Goal: Task Accomplishment & Management: Manage account settings

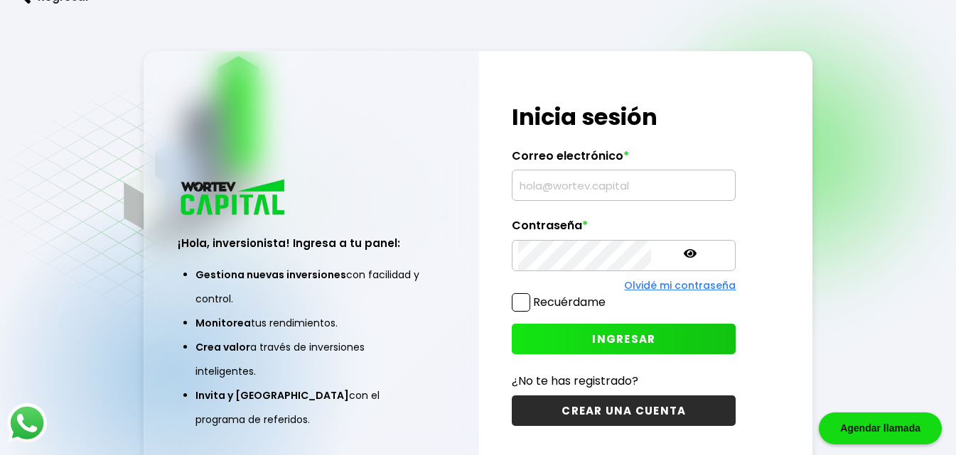
type input "[EMAIL_ADDRESS][DOMAIN_NAME]"
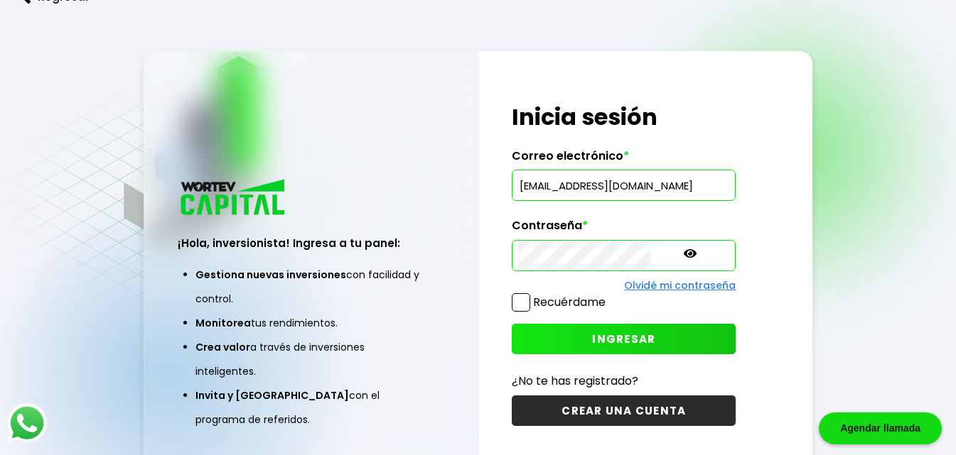
click at [592, 340] on span "INGRESAR" at bounding box center [623, 339] width 63 height 15
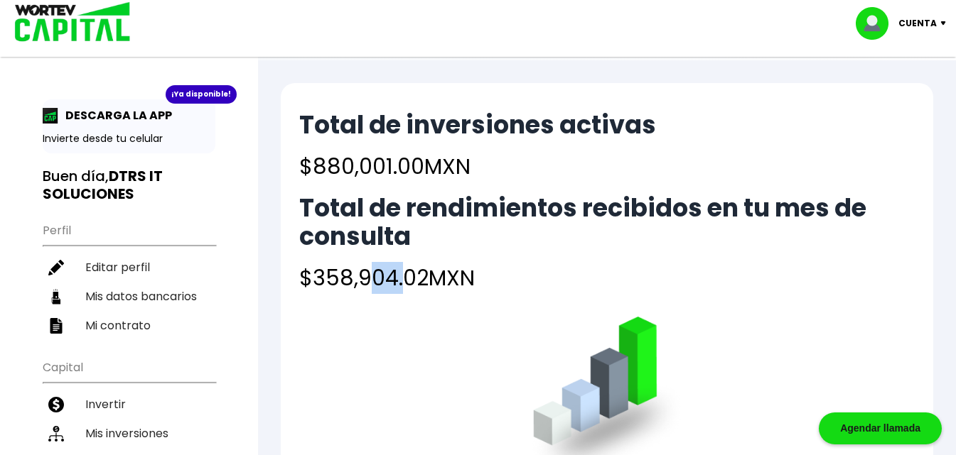
drag, startPoint x: 366, startPoint y: 269, endPoint x: 408, endPoint y: 271, distance: 42.0
click at [408, 271] on h4 "$358,904.02 MXN" at bounding box center [606, 278] width 615 height 32
click at [132, 426] on li "Mis inversiones" at bounding box center [129, 433] width 173 height 29
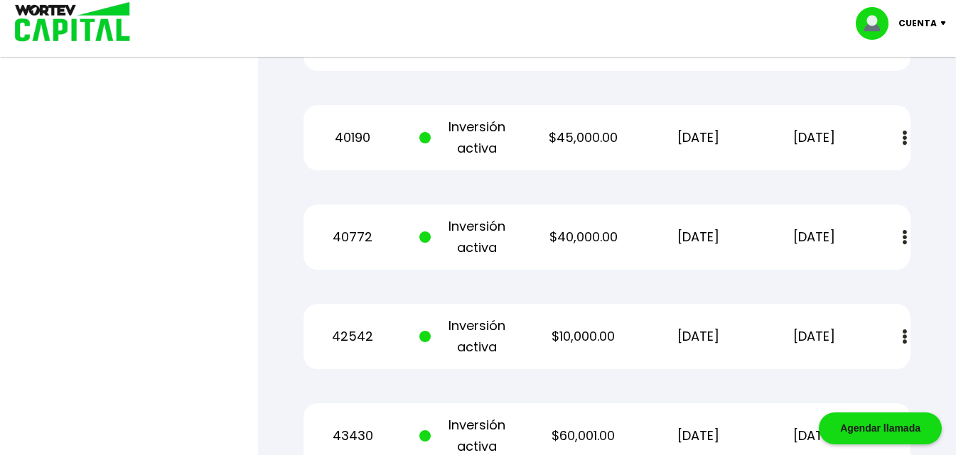
scroll to position [1752, 0]
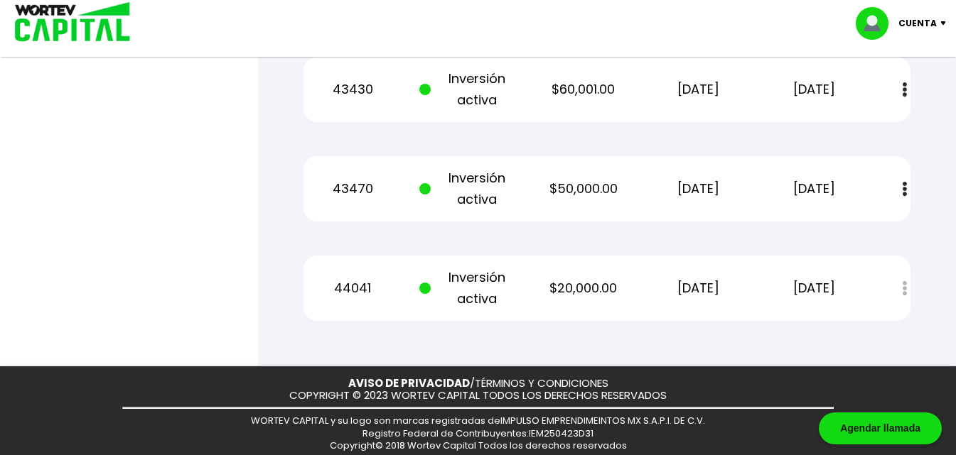
click at [346, 278] on p "44041" at bounding box center [352, 288] width 97 height 21
copy p "44041"
click at [901, 274] on div "Estado de cuenta" at bounding box center [895, 289] width 31 height 31
click at [791, 278] on p "[DATE]" at bounding box center [813, 288] width 97 height 21
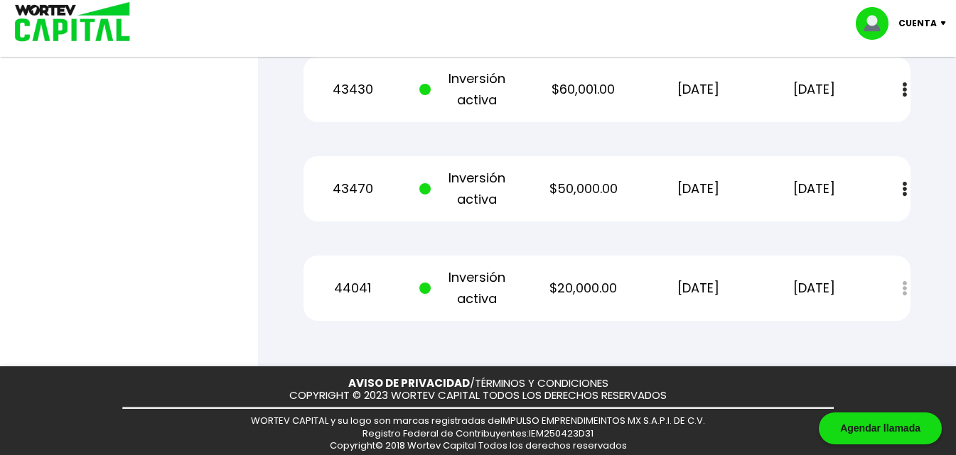
drag, startPoint x: 770, startPoint y: 269, endPoint x: 749, endPoint y: 273, distance: 21.6
click at [867, 270] on div "44041 Inversión activa $20,000.00 [DATE] [DATE] Estado de cuenta" at bounding box center [606, 288] width 607 height 65
click at [582, 278] on p "$20,000.00" at bounding box center [582, 288] width 97 height 21
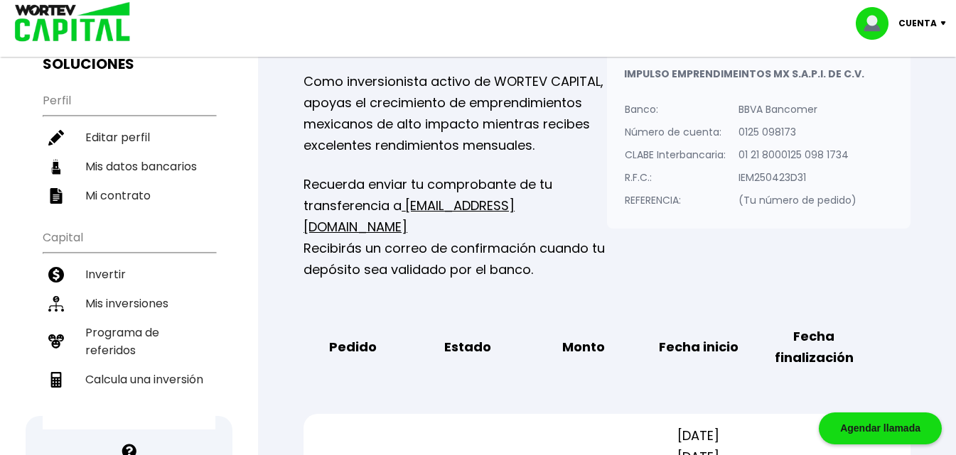
scroll to position [163, 0]
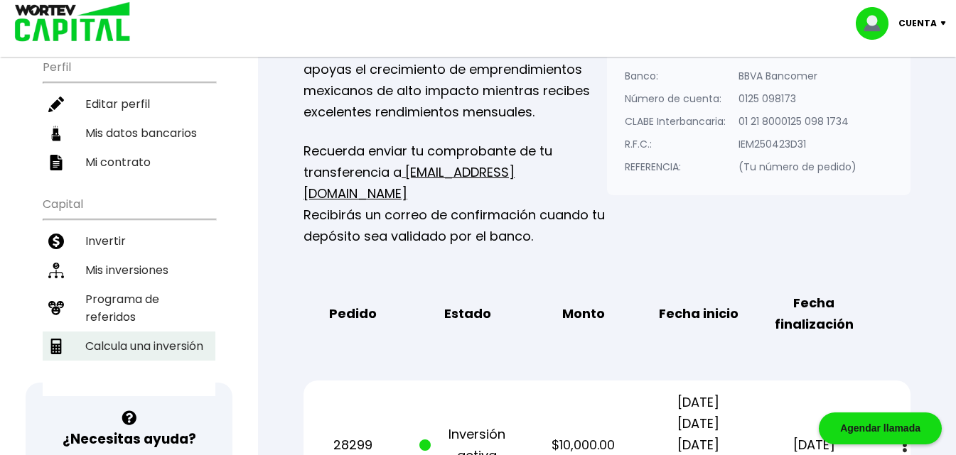
click at [179, 343] on li "Calcula una inversión" at bounding box center [129, 346] width 173 height 29
select select "2"
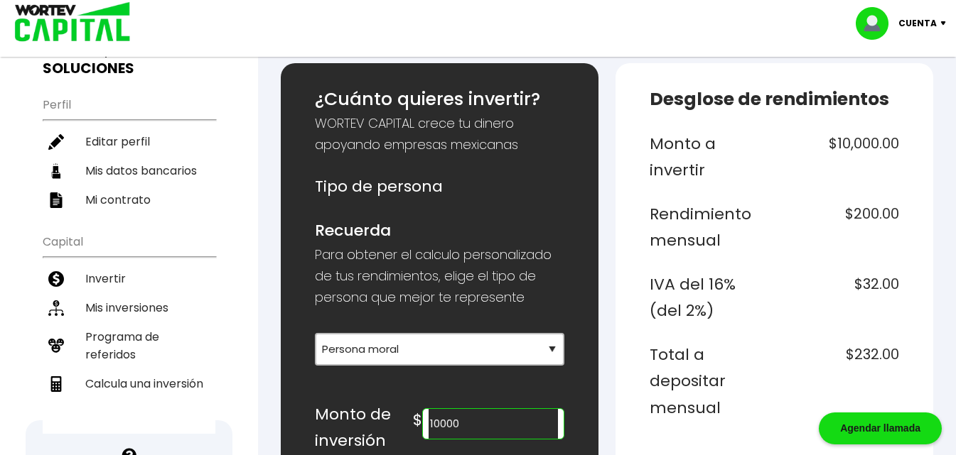
scroll to position [194, 0]
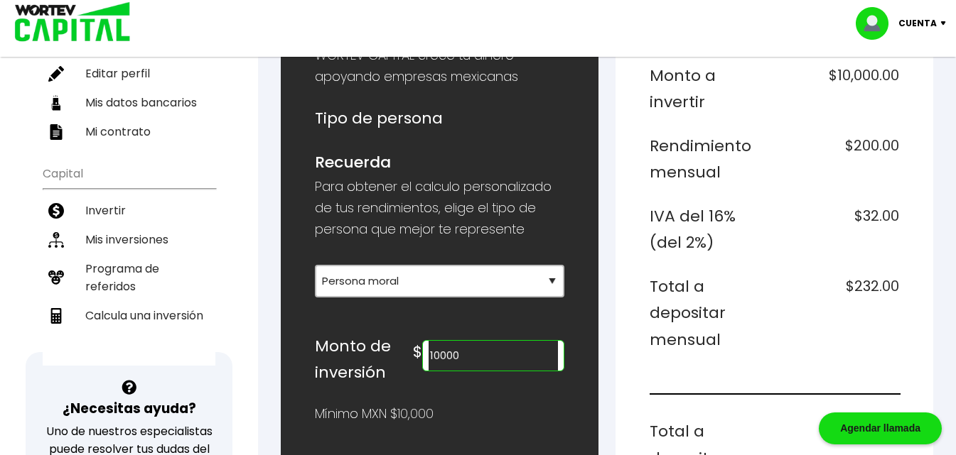
drag, startPoint x: 492, startPoint y: 350, endPoint x: 439, endPoint y: 350, distance: 53.3
click at [439, 350] on div "$ 10000" at bounding box center [488, 352] width 151 height 38
type input "20000"
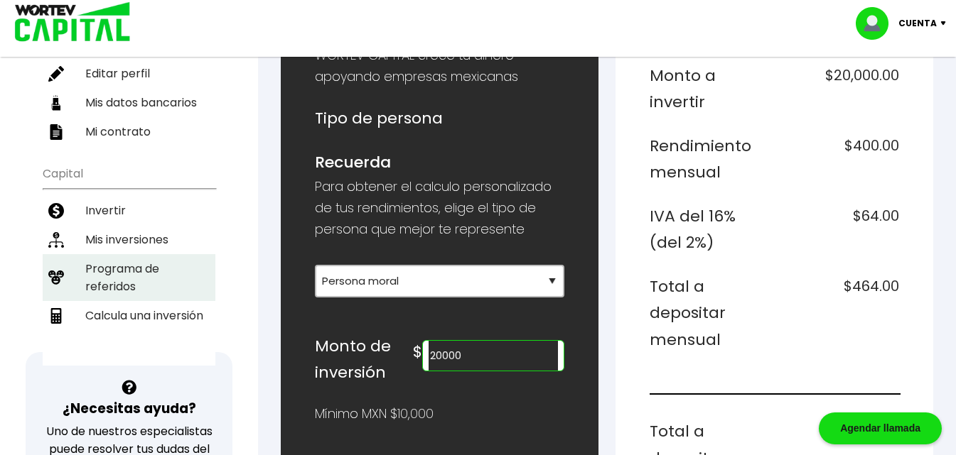
click at [121, 260] on li "Programa de referidos" at bounding box center [129, 277] width 173 height 47
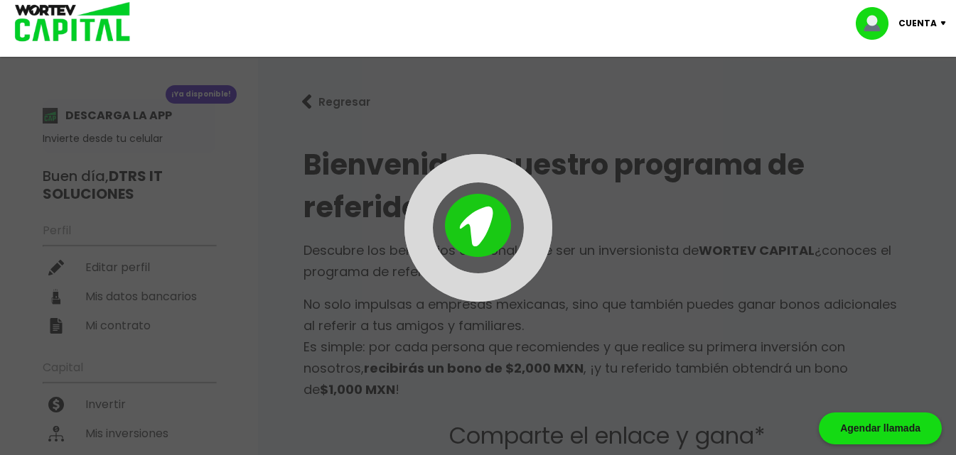
type input "[URL][DOMAIN_NAME]"
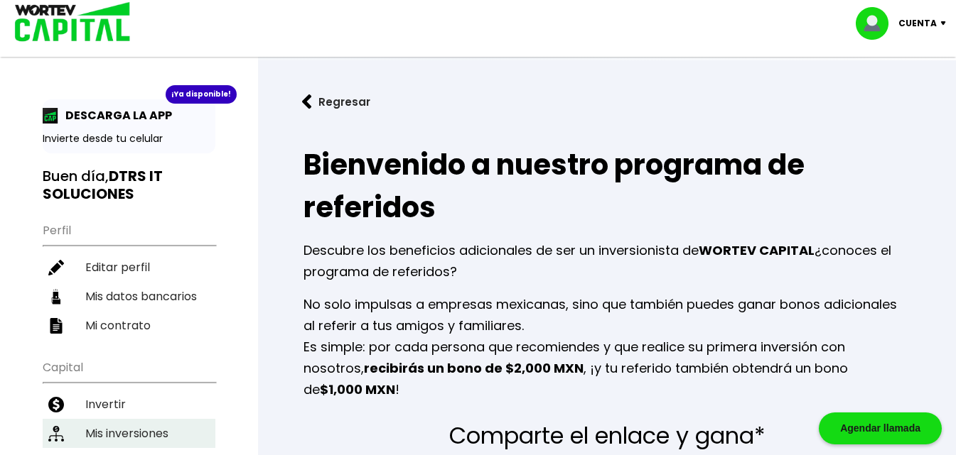
click at [132, 426] on li "Mis inversiones" at bounding box center [129, 433] width 173 height 29
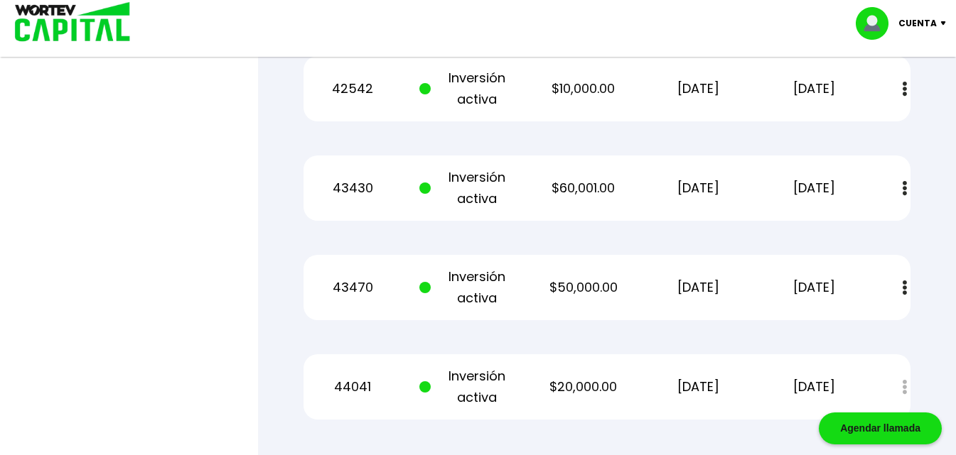
scroll to position [1650, 0]
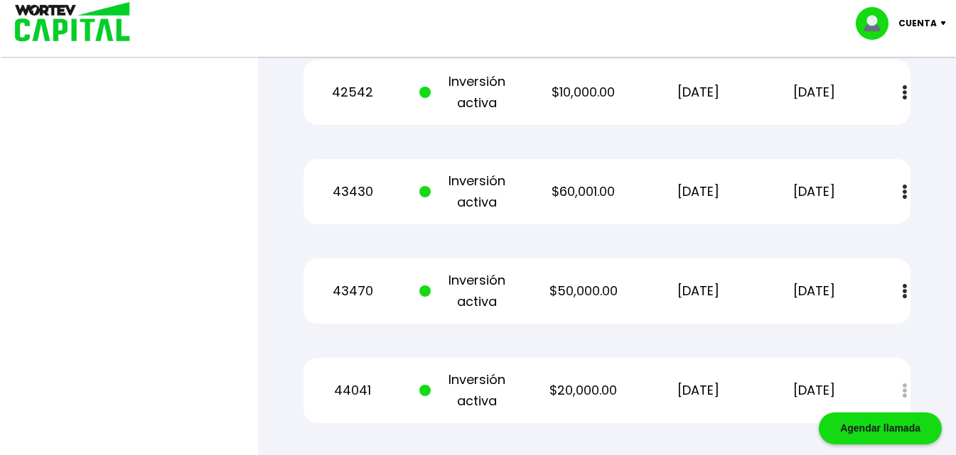
click at [352, 281] on p "43470" at bounding box center [352, 291] width 97 height 21
click at [352, 181] on p "43430" at bounding box center [352, 191] width 97 height 21
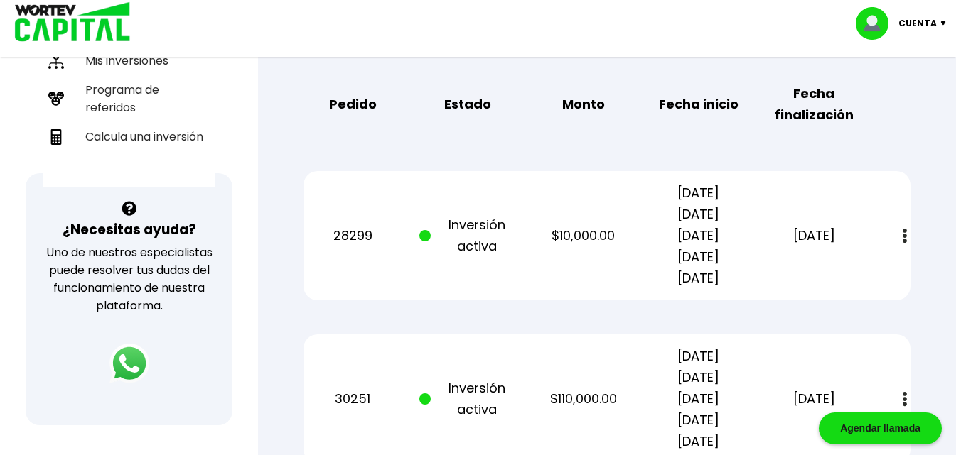
scroll to position [399, 0]
